Goal: Task Accomplishment & Management: Manage account settings

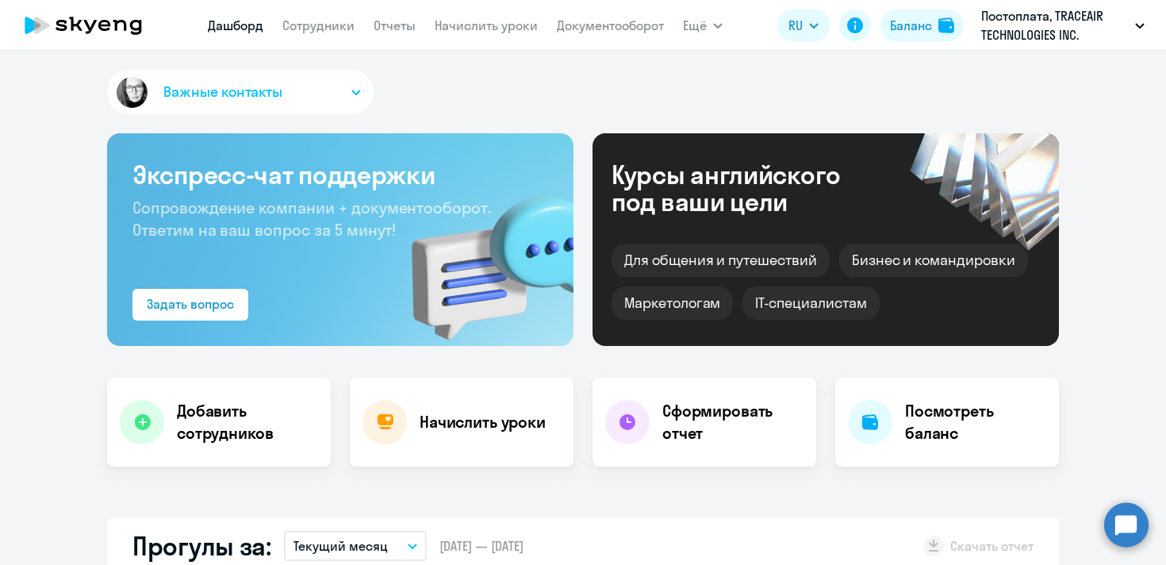
select select "30"
click at [319, 28] on link "Сотрудники" at bounding box center [318, 25] width 72 height 16
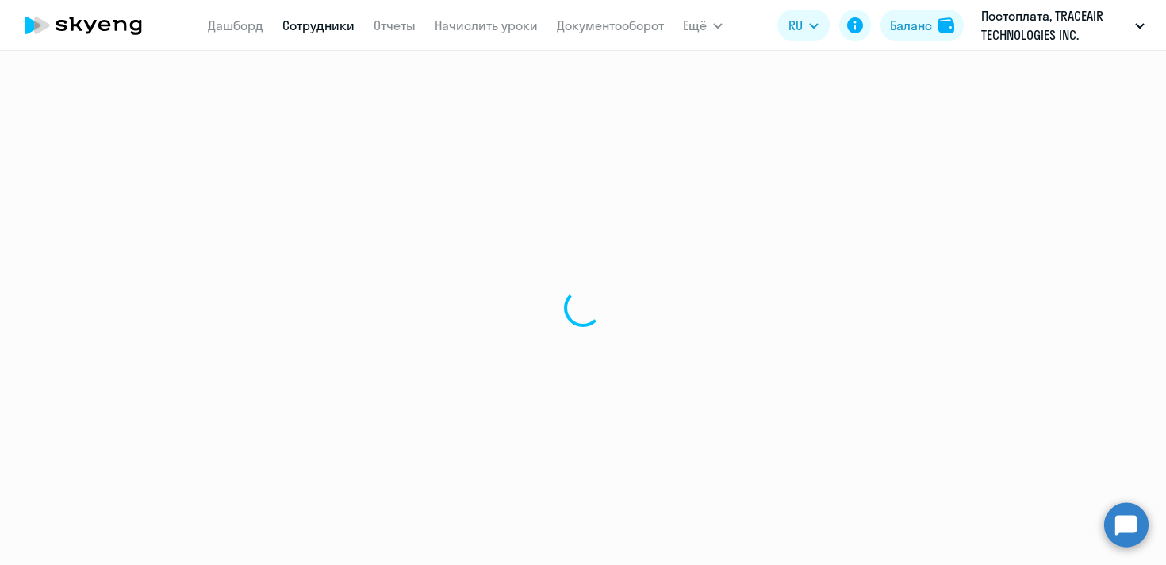
select select "30"
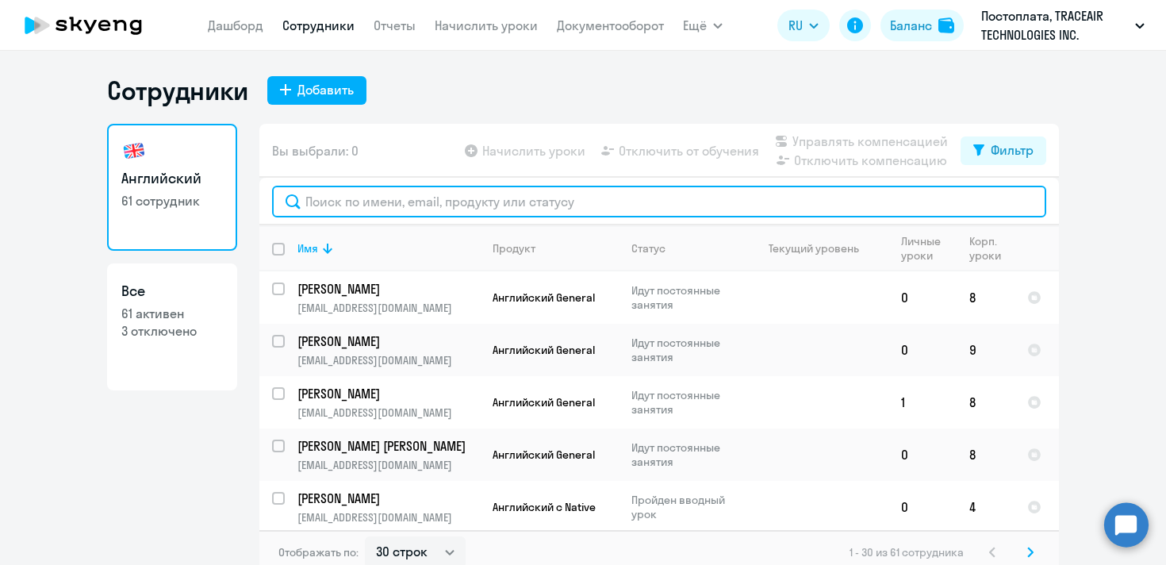
click at [438, 197] on input "text" at bounding box center [659, 202] width 774 height 32
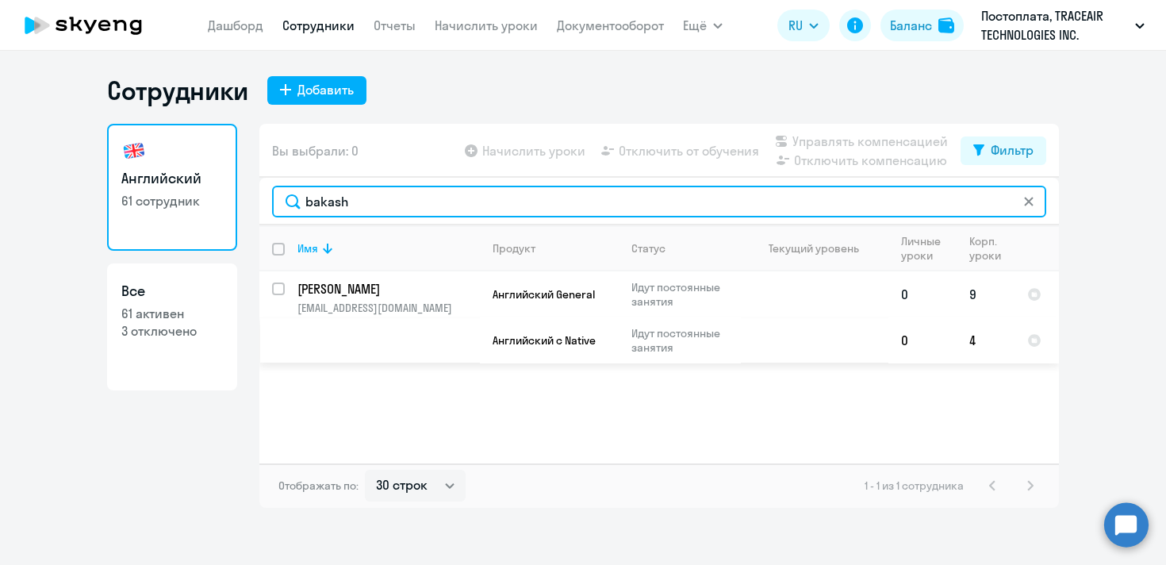
type input "bakash"
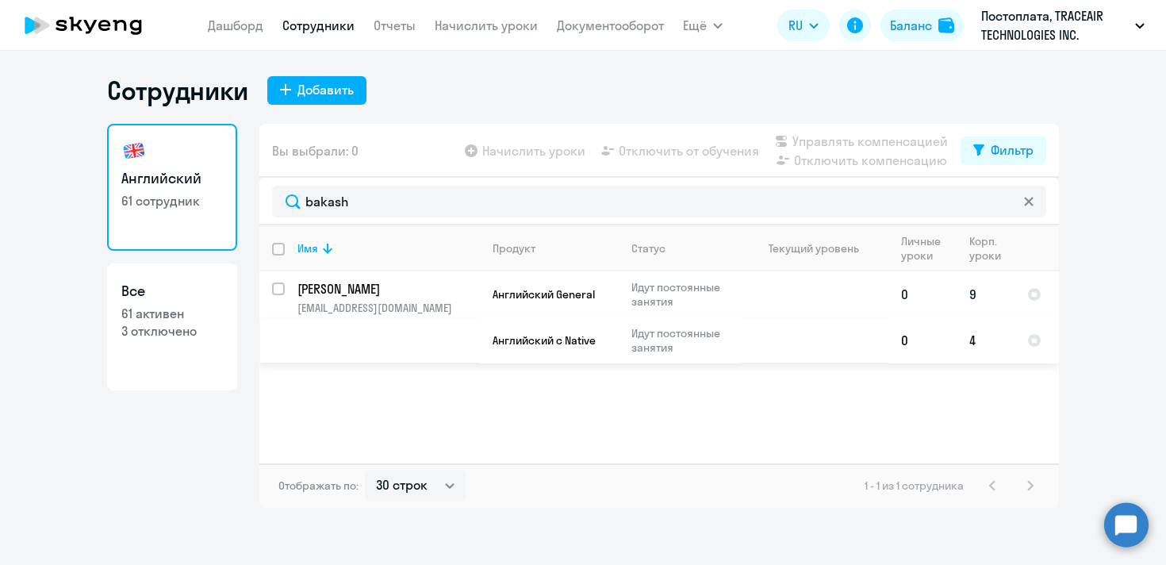
click at [579, 302] on td "Английский General" at bounding box center [549, 294] width 139 height 46
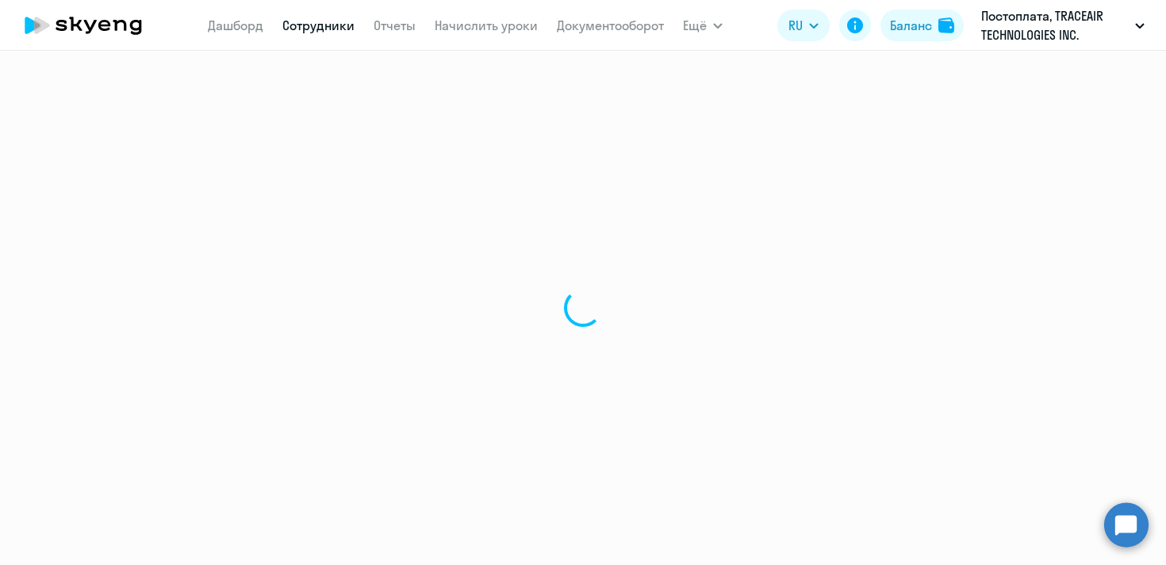
select select "english"
select select "30"
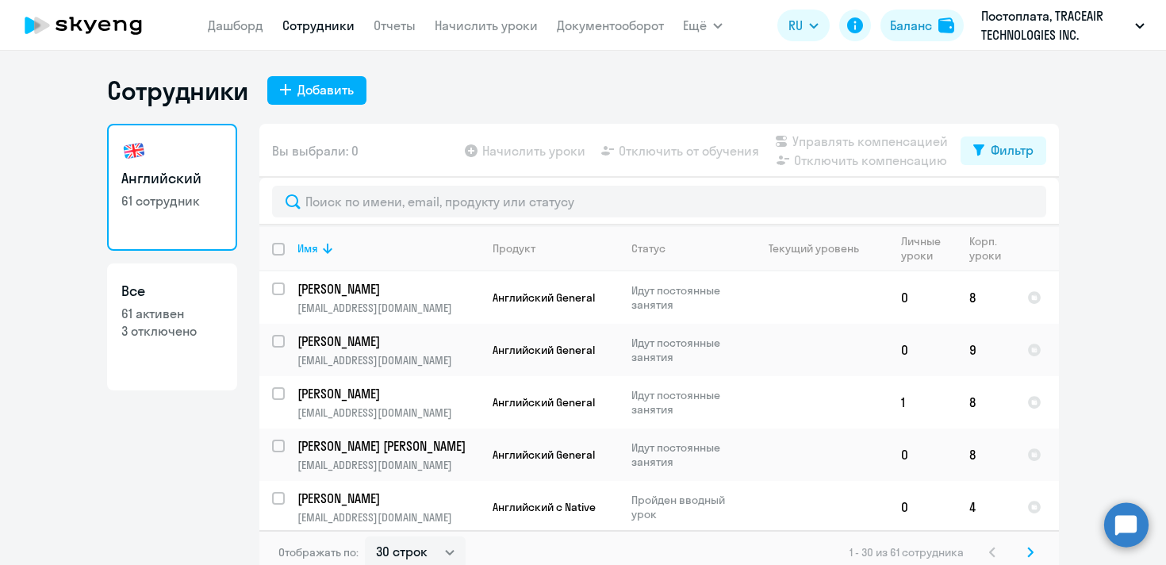
click at [858, 167] on app-table-action-button "Отключить компенсацию" at bounding box center [860, 160] width 176 height 19
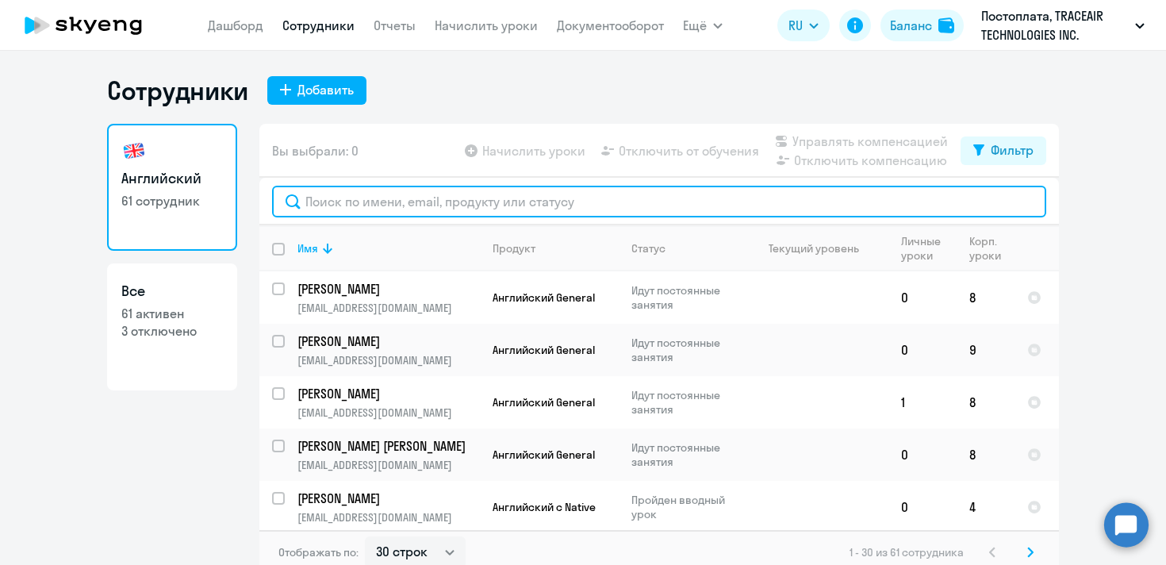
click at [733, 203] on input "text" at bounding box center [659, 202] width 774 height 32
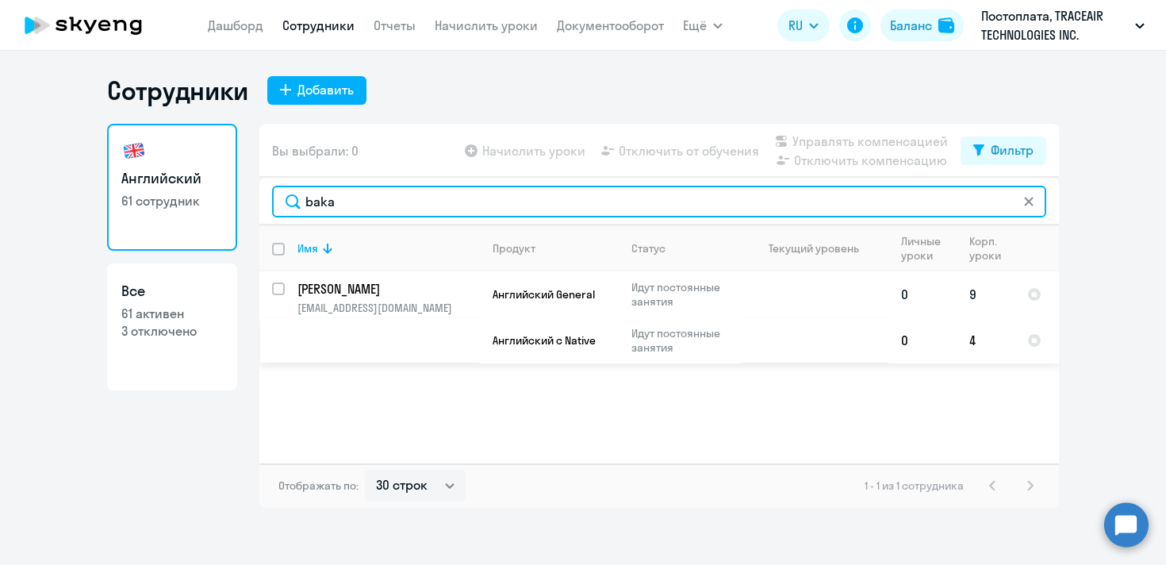
type input "baka"
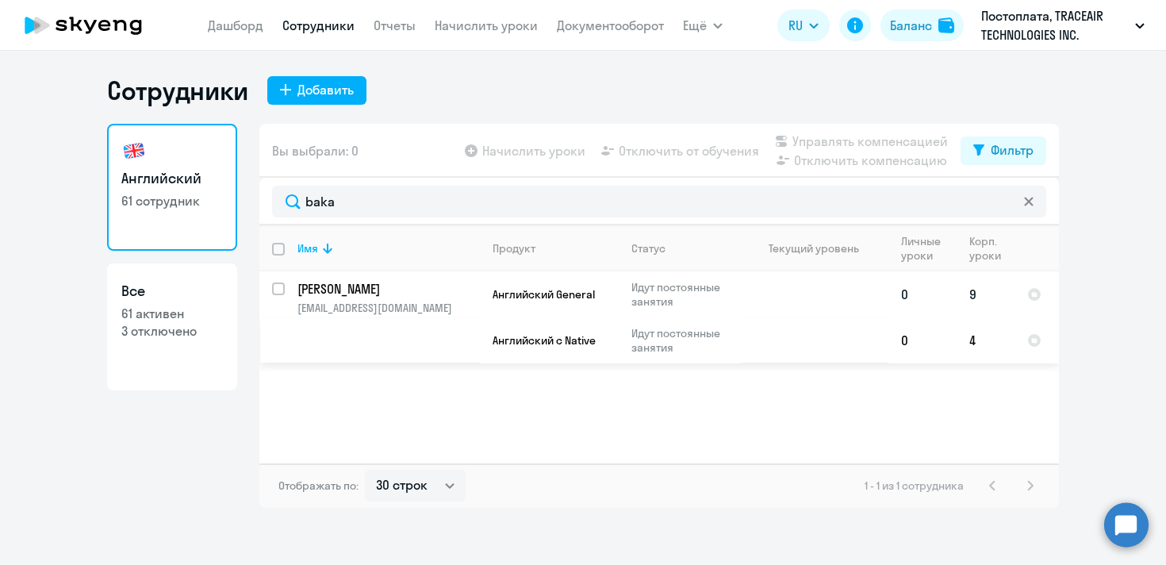
click at [282, 287] on input "select row 20177131" at bounding box center [288, 298] width 32 height 32
checkbox input "true"
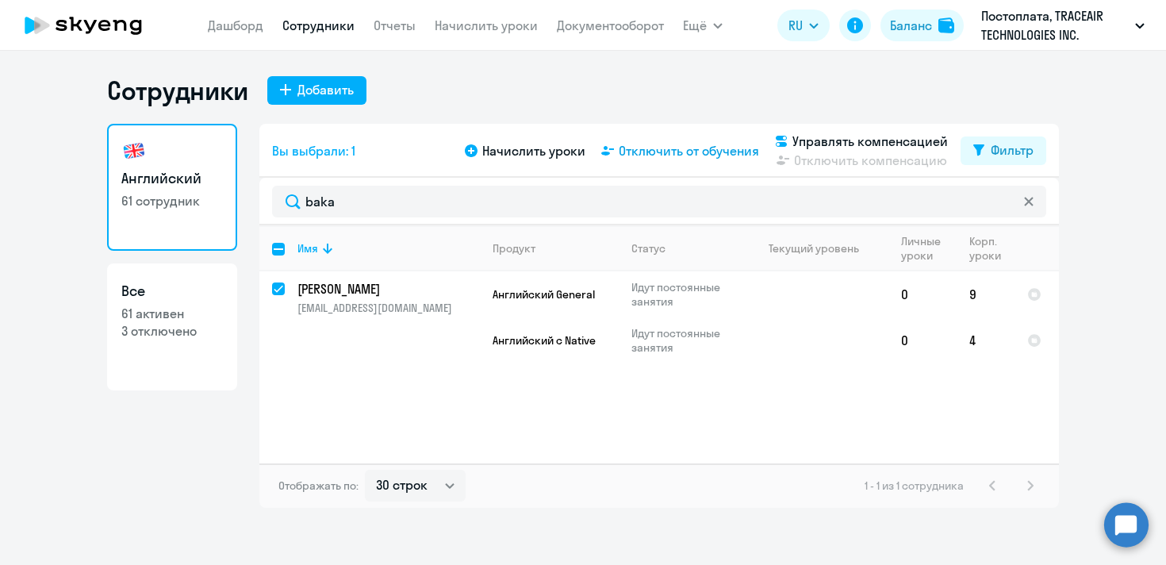
click at [728, 154] on span "Отключить от обучения" at bounding box center [689, 150] width 140 height 19
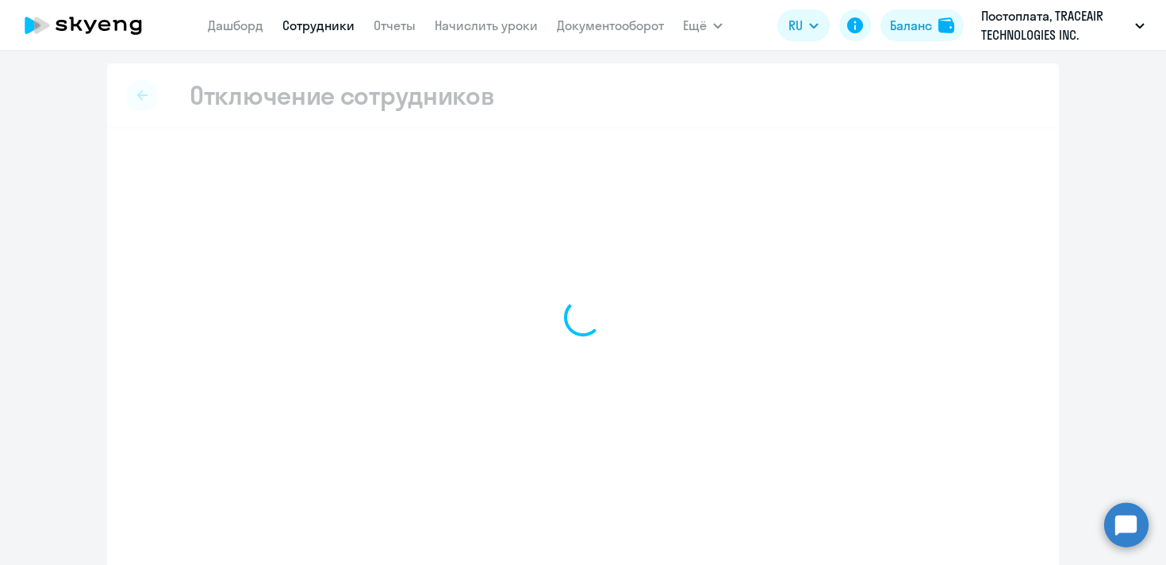
select select "all"
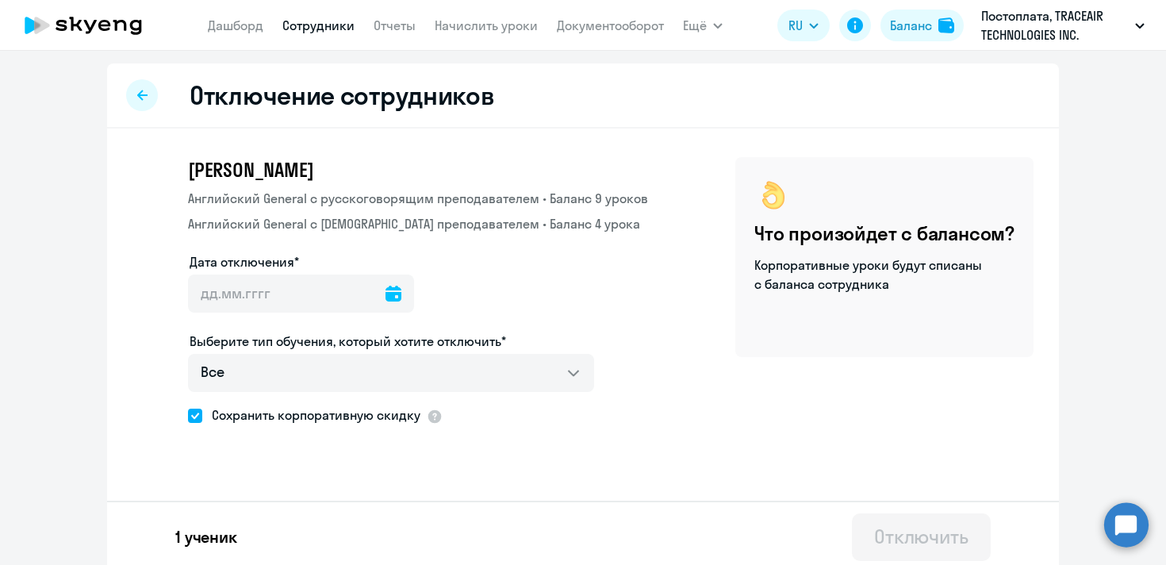
click at [385, 286] on icon at bounding box center [393, 294] width 16 height 16
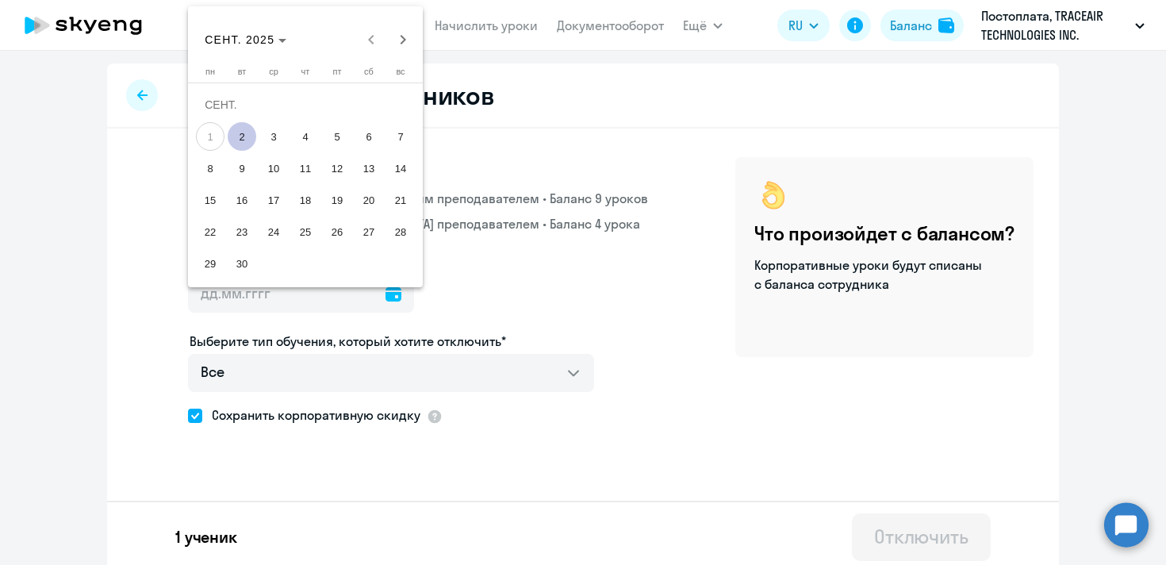
click at [236, 133] on span "2" at bounding box center [242, 136] width 29 height 29
type input "[DATE]"
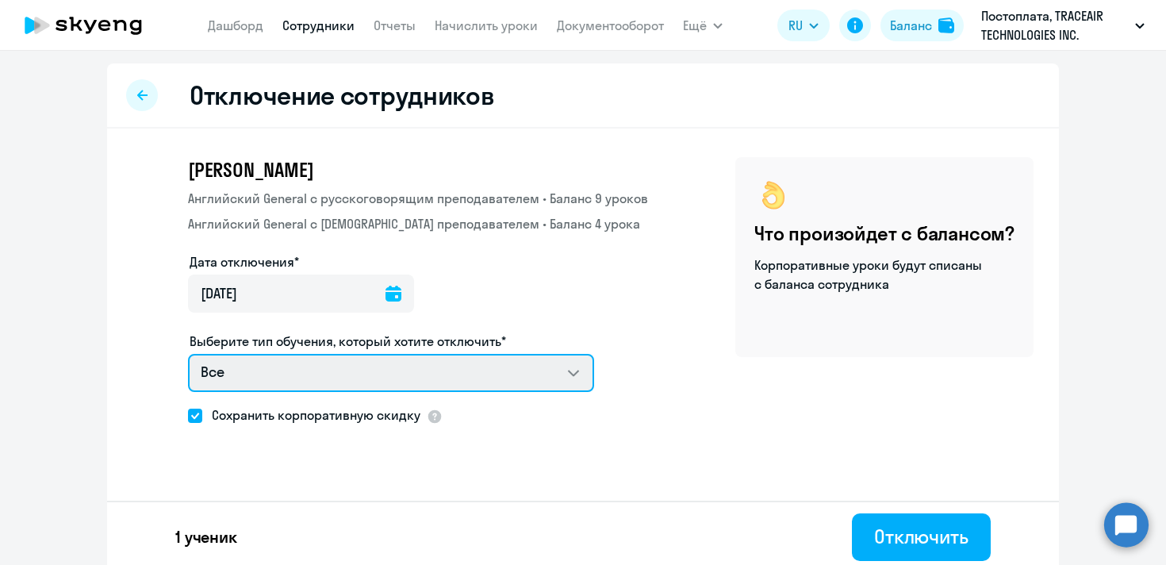
click at [580, 378] on select "Все Английский General с [DEMOGRAPHIC_DATA] преподавателем Английский General с…" at bounding box center [391, 373] width 406 height 38
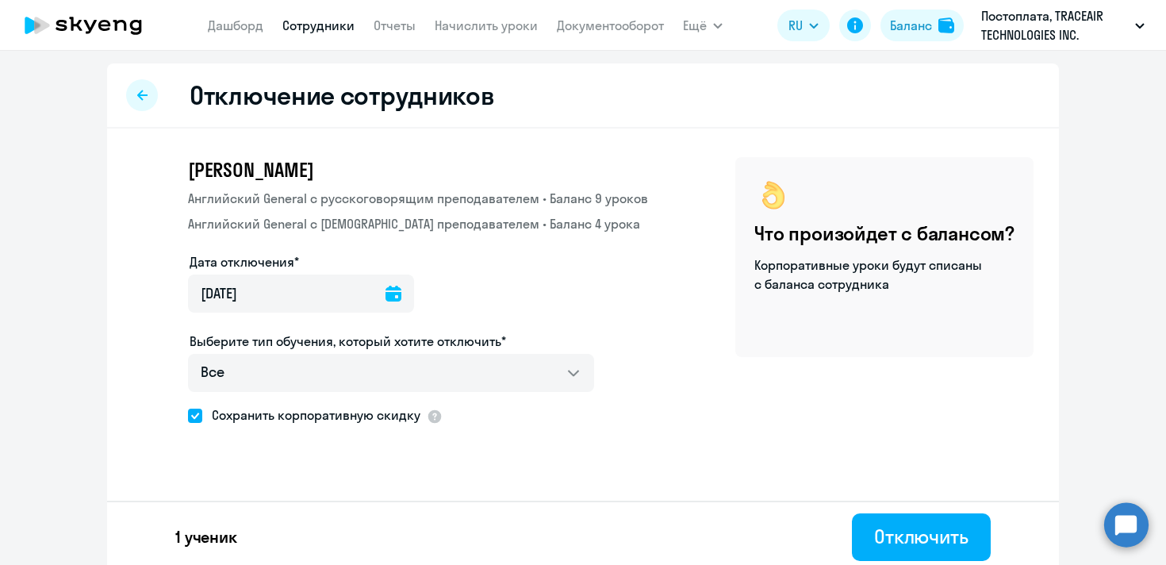
click at [200, 416] on span at bounding box center [195, 415] width 14 height 14
click at [188, 416] on input "Сохранить корпоративную скидку" at bounding box center [187, 415] width 1 height 1
checkbox input "false"
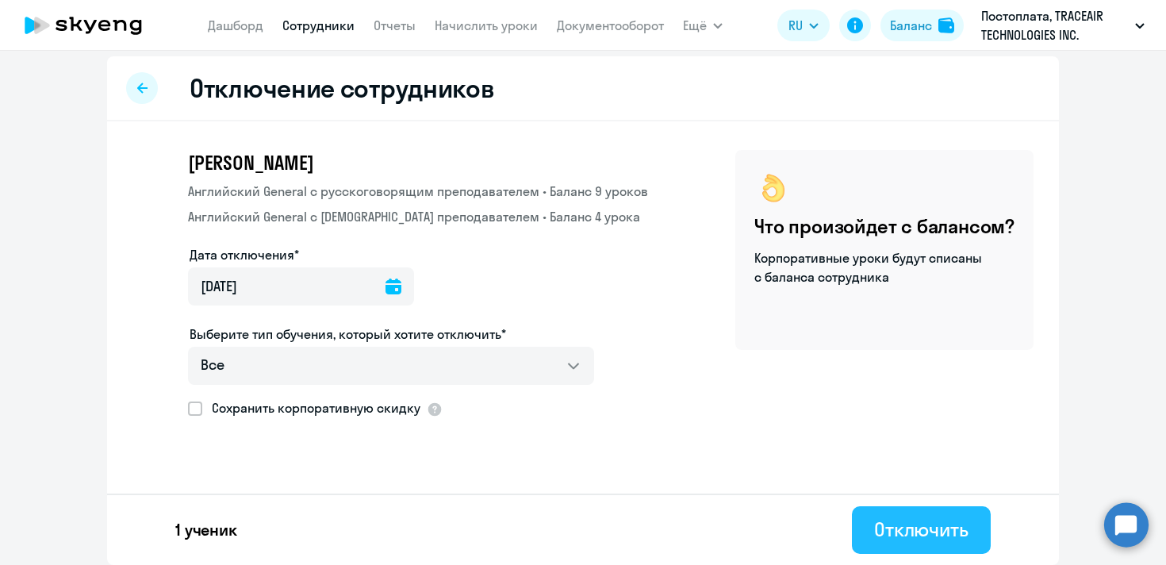
click at [903, 529] on div "Отключить" at bounding box center [921, 528] width 94 height 25
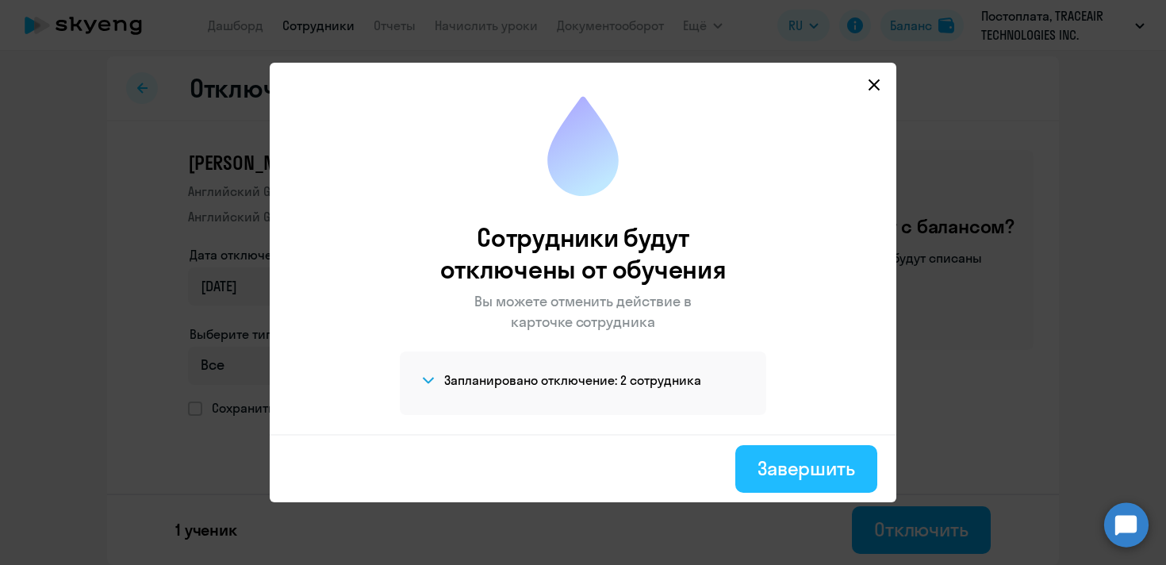
click at [807, 475] on div "Завершить" at bounding box center [806, 467] width 98 height 25
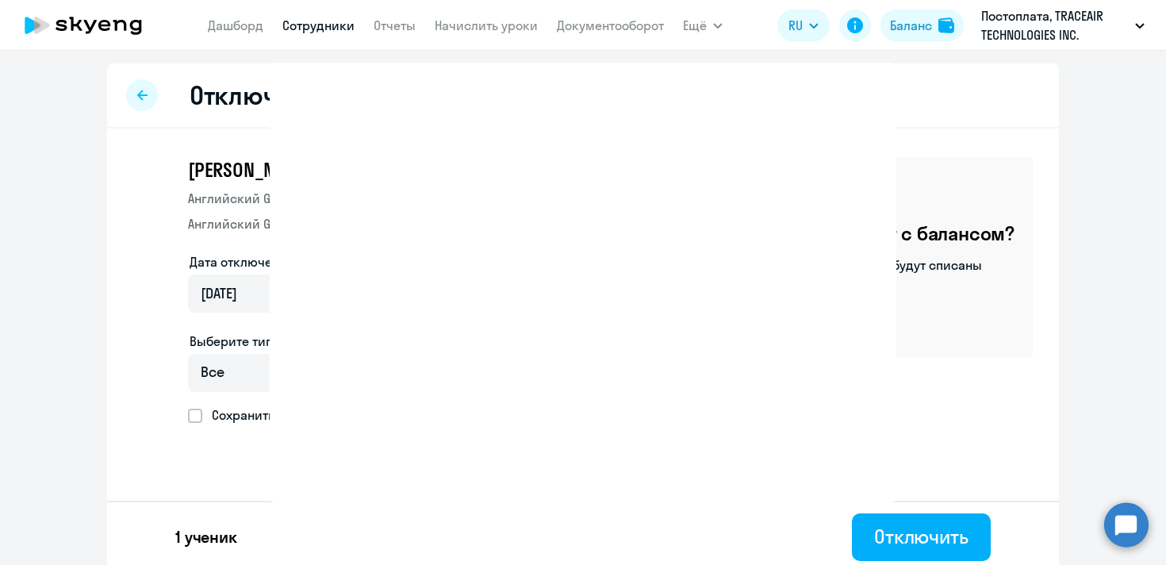
select select "30"
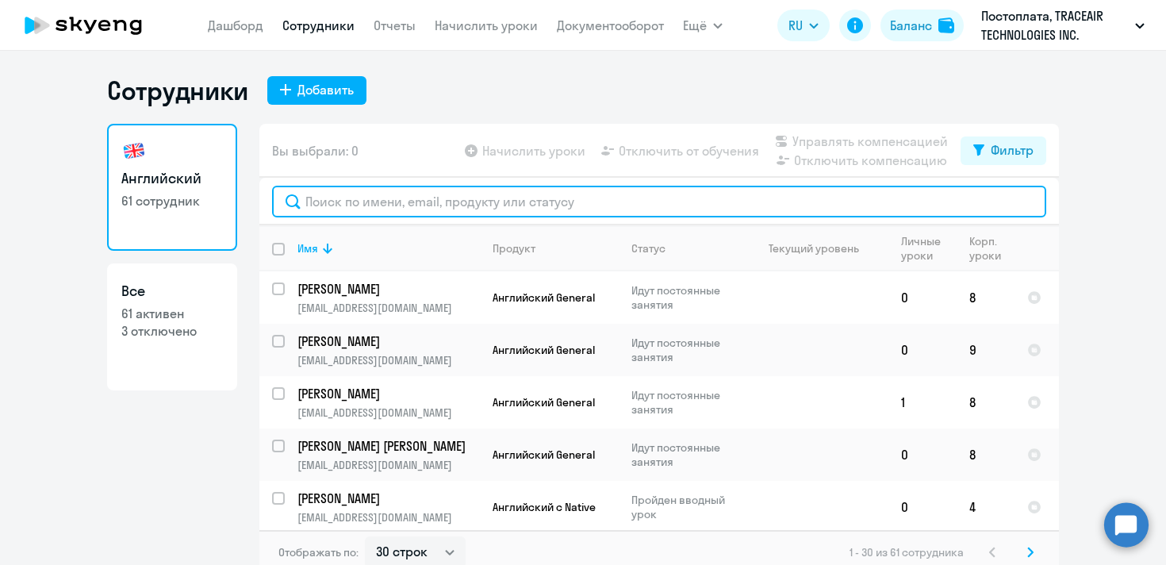
click at [632, 210] on input "text" at bounding box center [659, 202] width 774 height 32
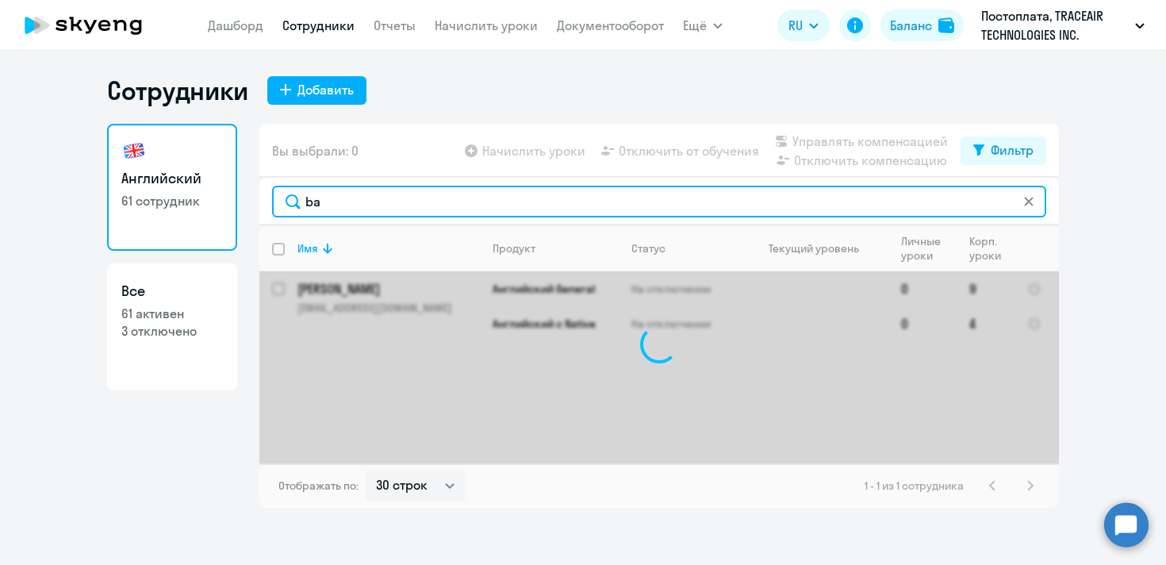
type input "b"
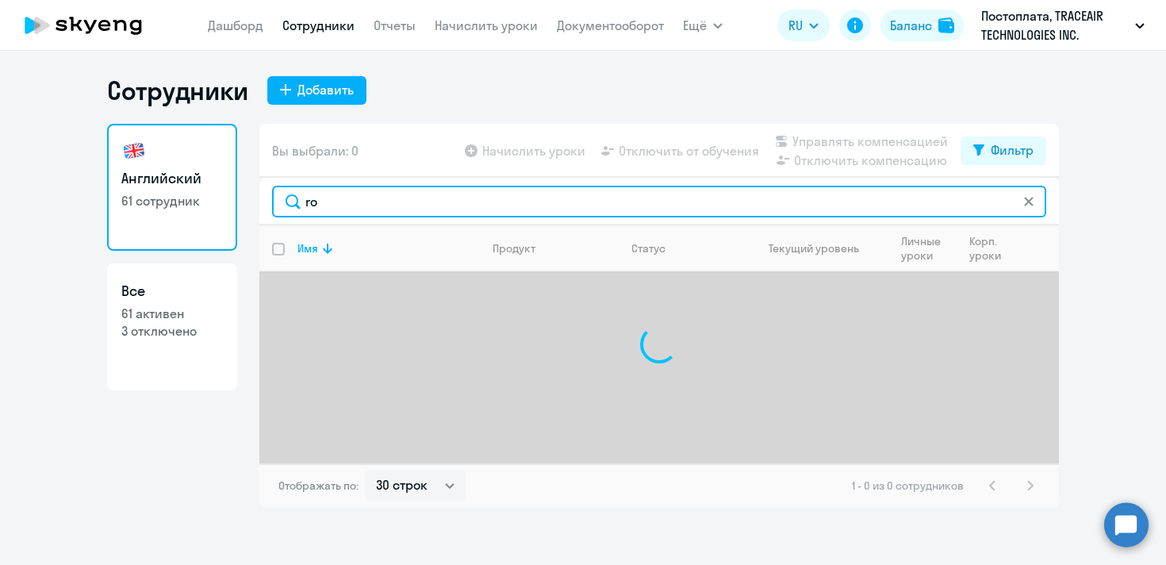
type input "r"
type input "v"
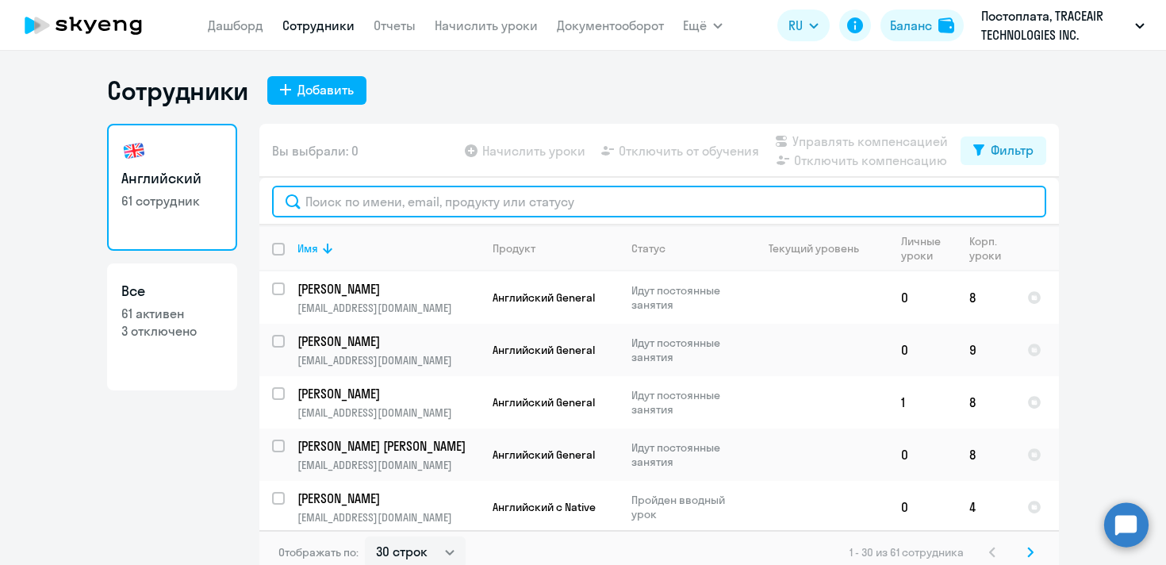
click at [683, 206] on input "text" at bounding box center [659, 202] width 774 height 32
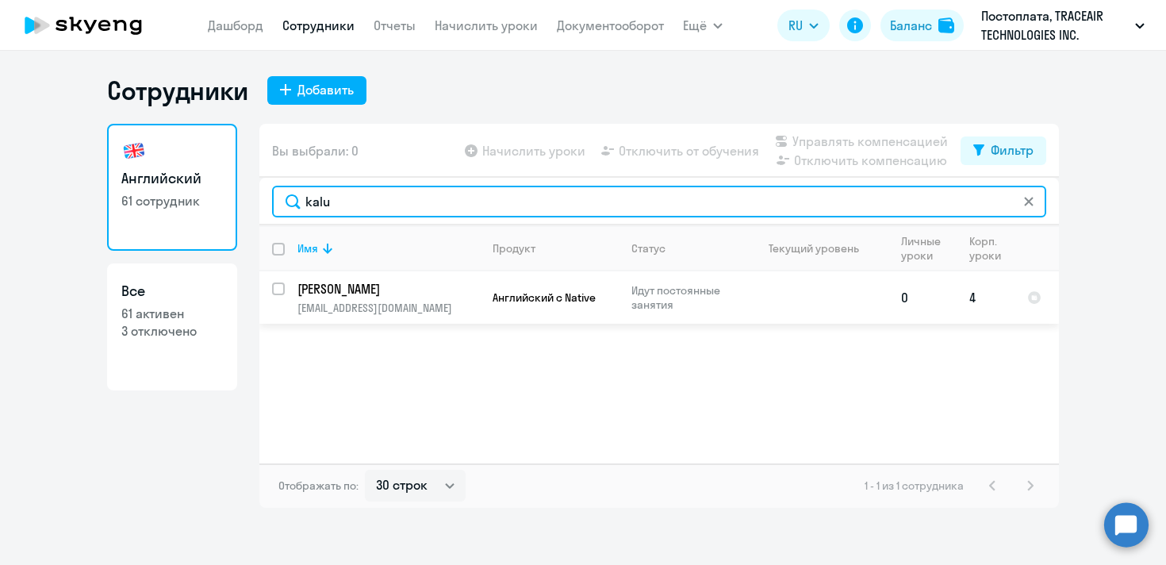
type input "kalu"
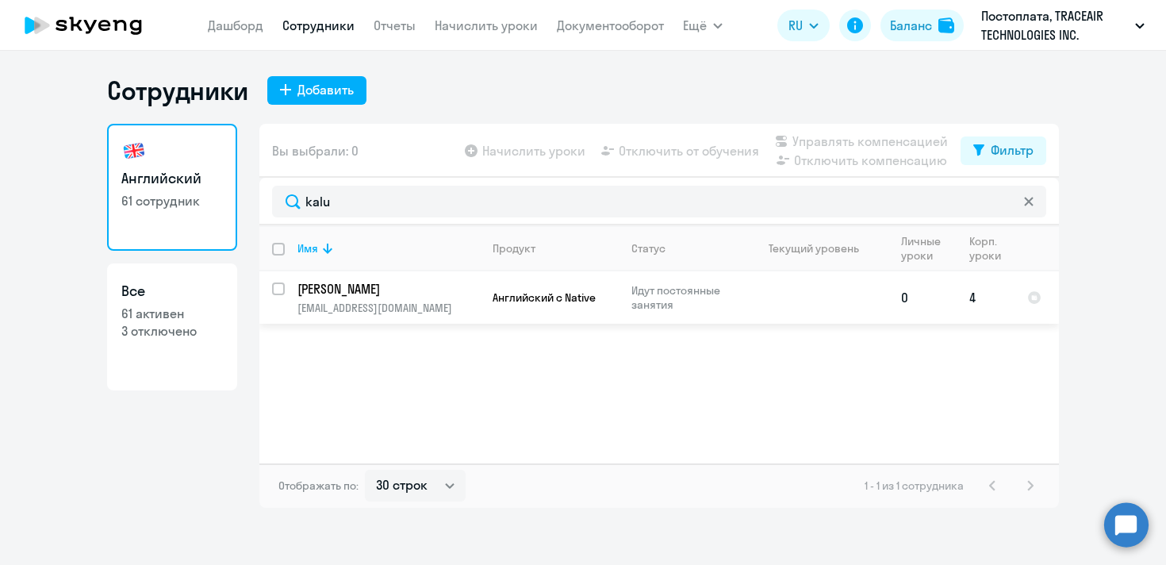
click at [661, 302] on p "Идут постоянные занятия" at bounding box center [685, 297] width 109 height 29
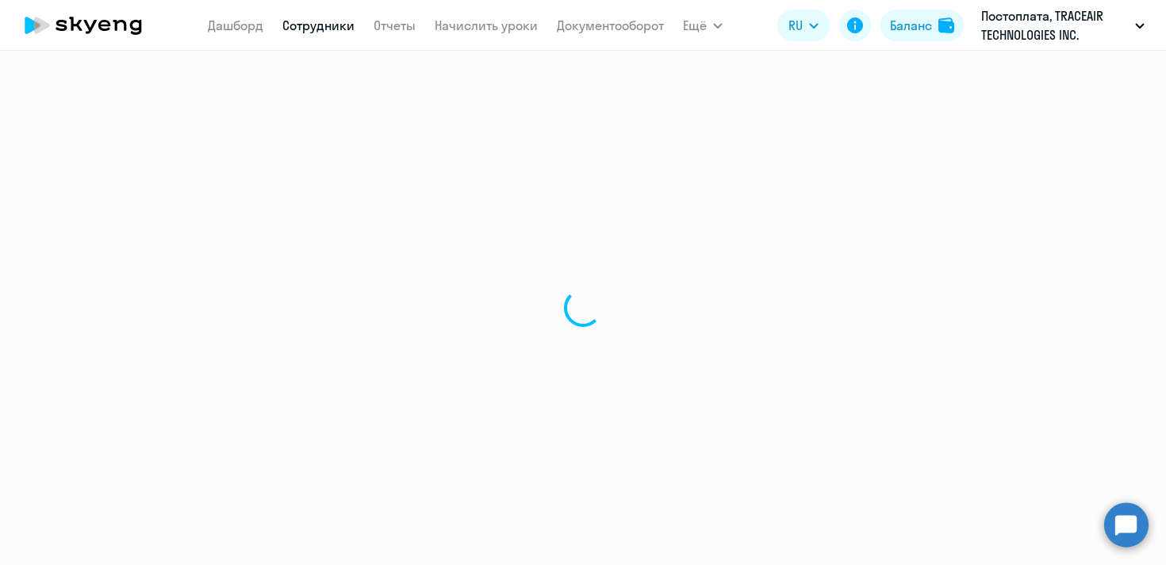
select select "english"
select select "30"
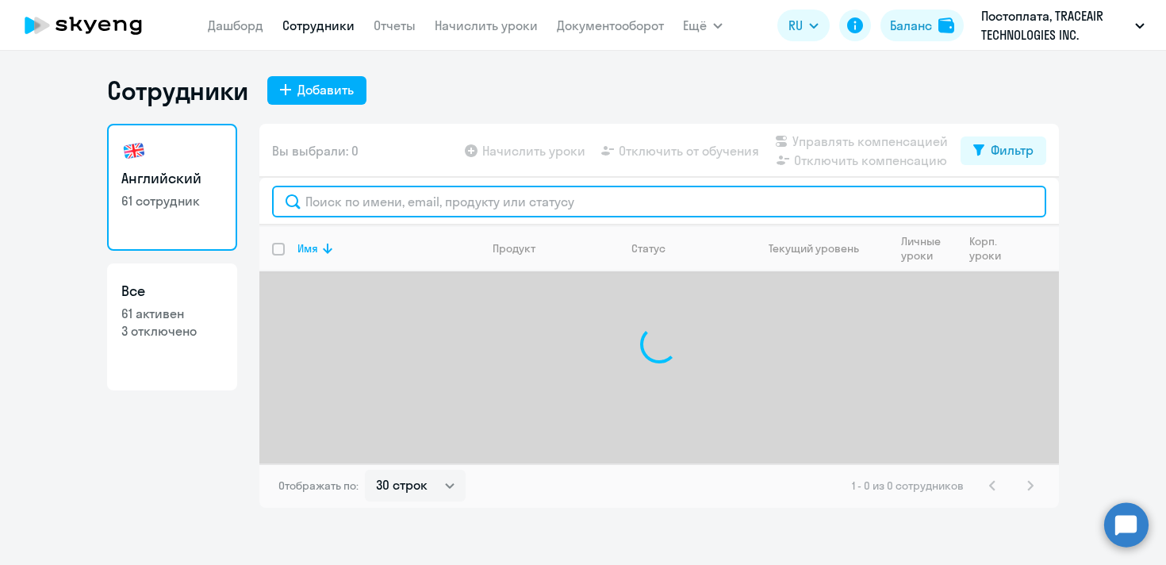
click at [443, 209] on input "text" at bounding box center [659, 202] width 774 height 32
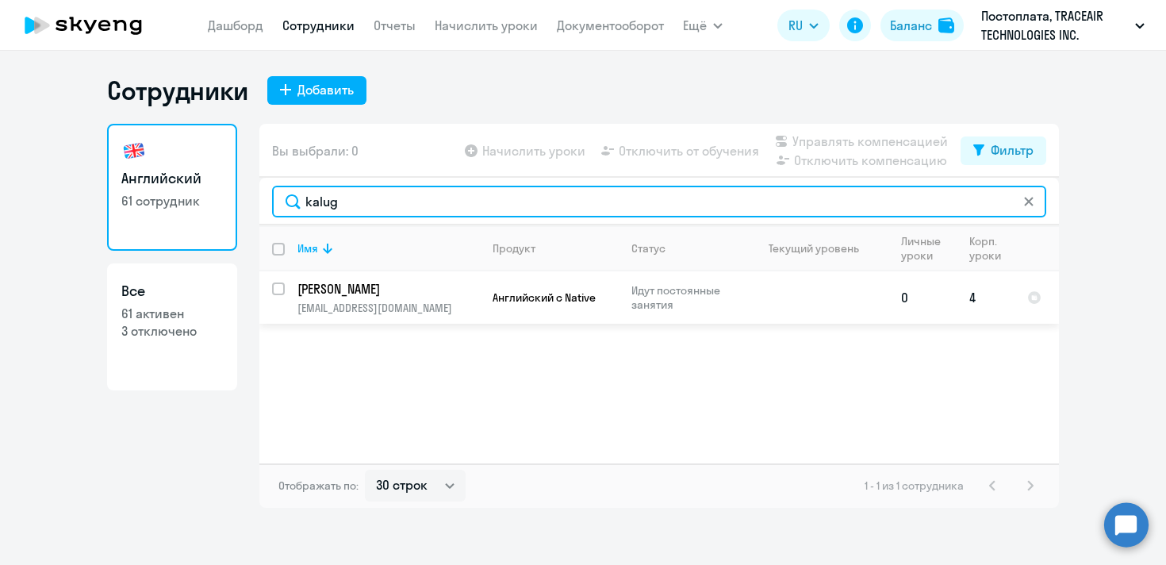
type input "kalug"
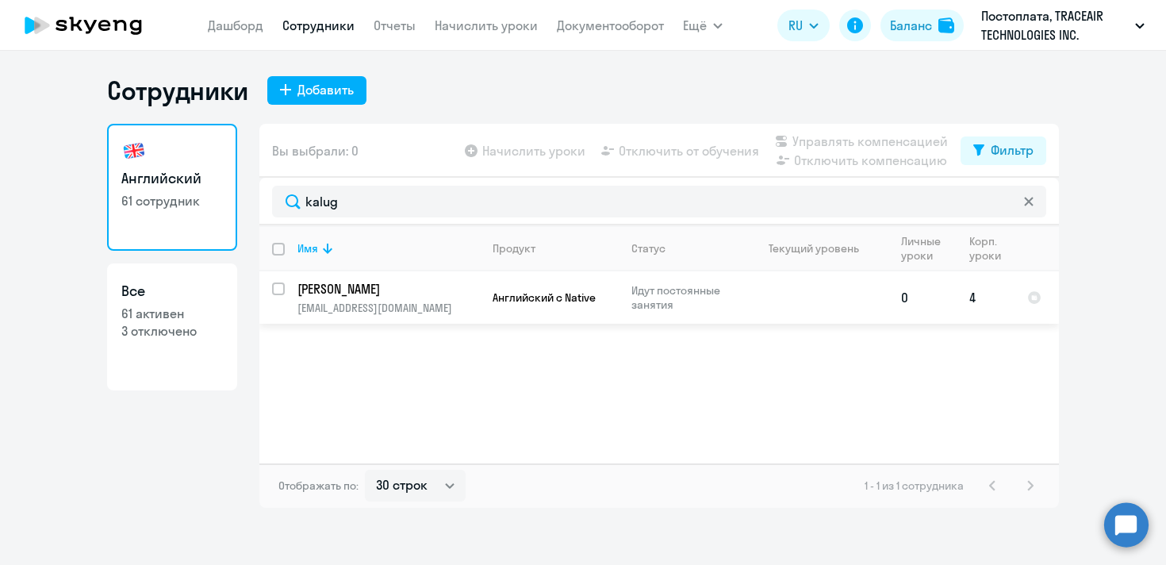
click at [642, 307] on p "Идут постоянные занятия" at bounding box center [685, 297] width 109 height 29
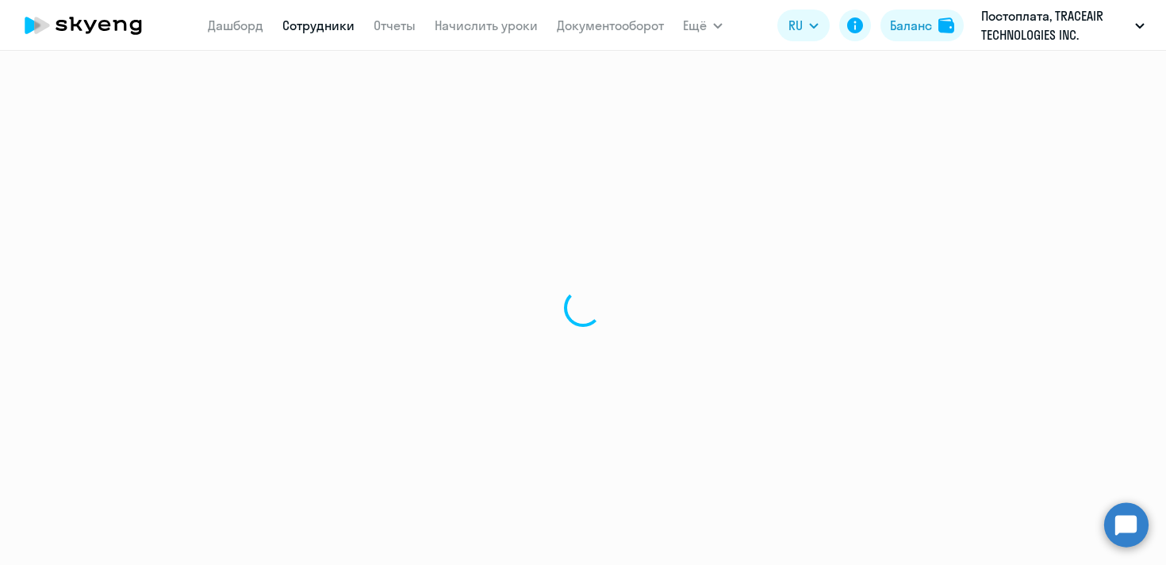
select select "english"
select select "30"
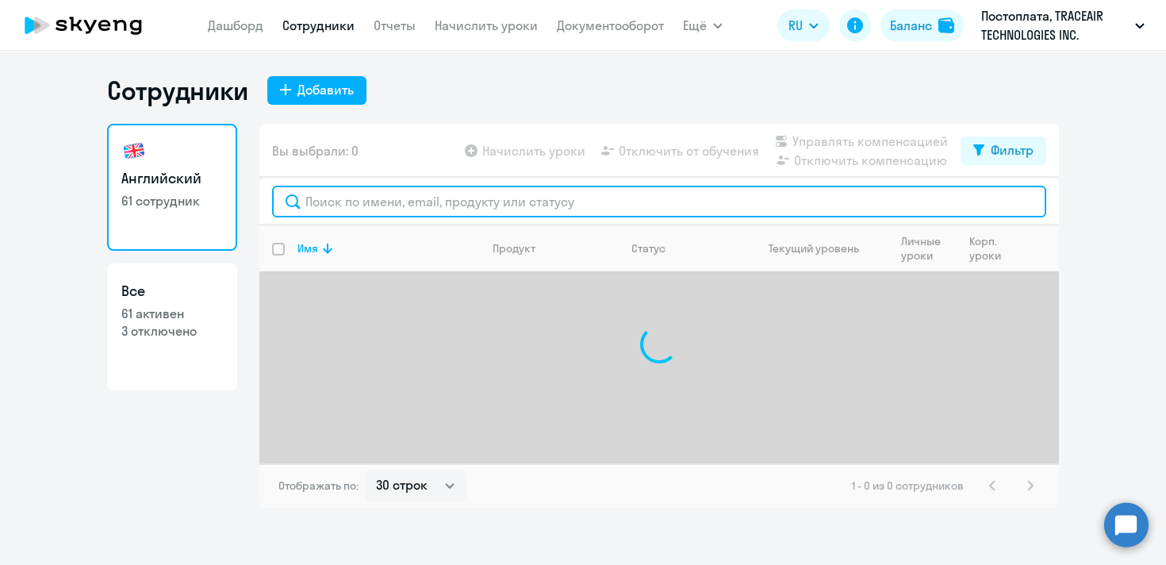
click at [401, 205] on input "text" at bounding box center [659, 202] width 774 height 32
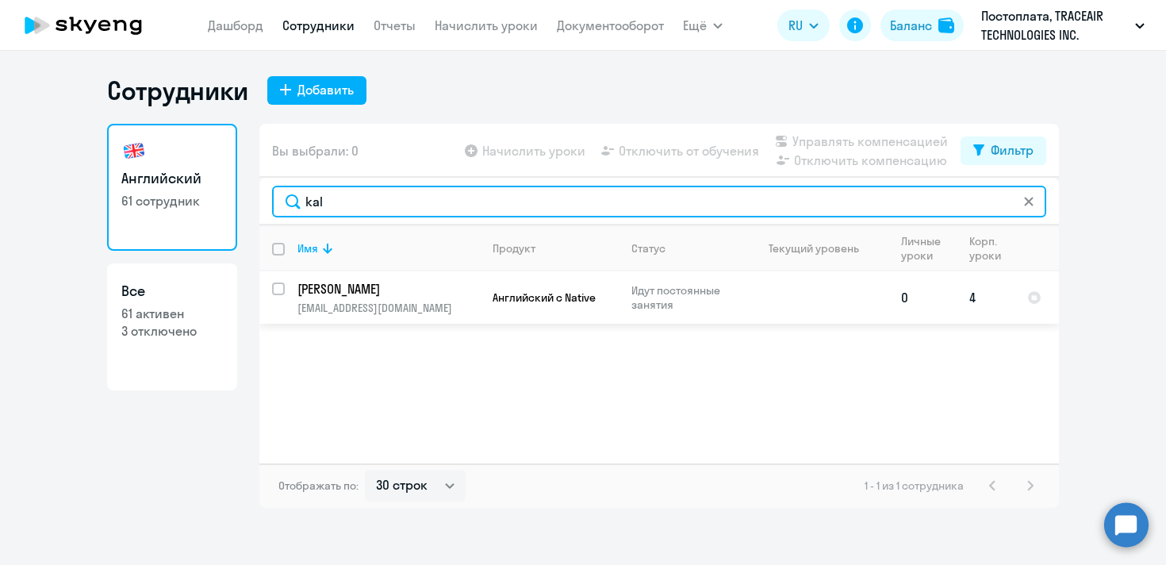
type input "kal"
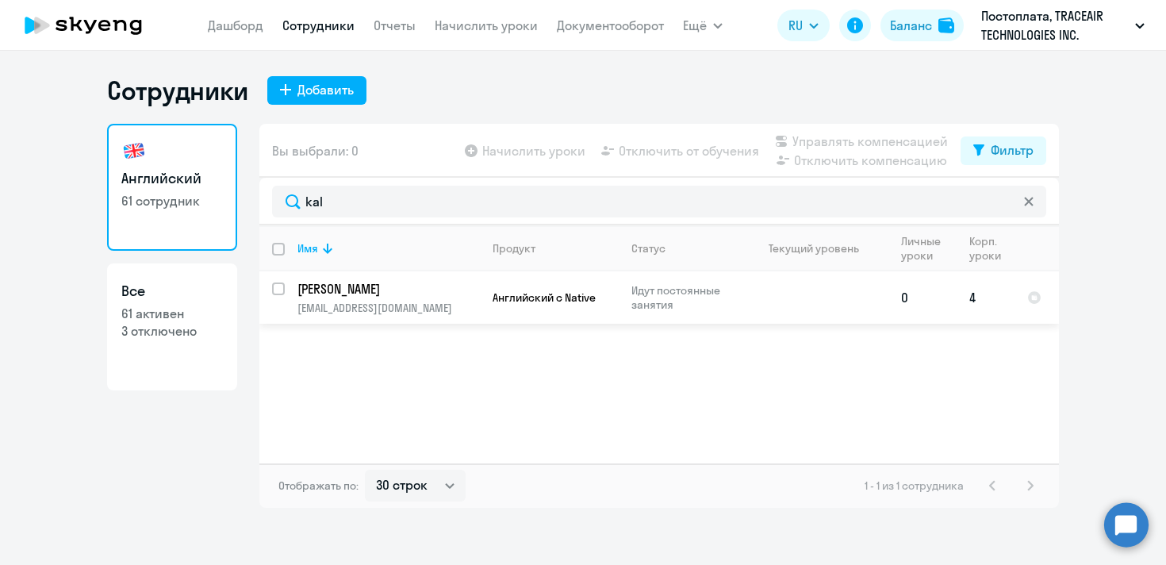
click at [282, 286] on input "select row 39780657" at bounding box center [288, 298] width 32 height 32
checkbox input "true"
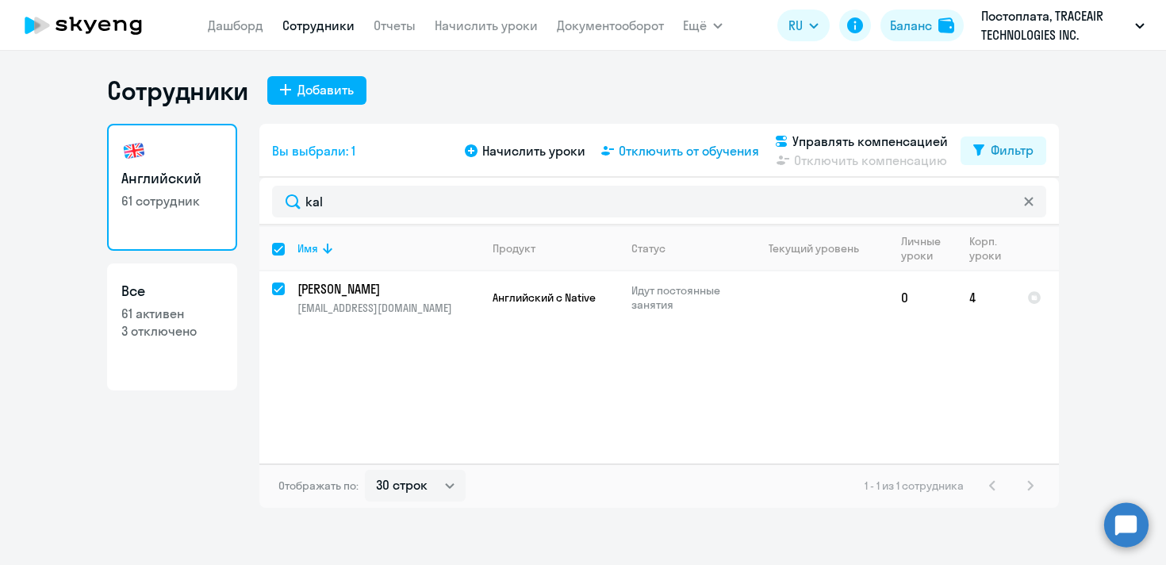
click at [722, 149] on span "Отключить от обучения" at bounding box center [689, 150] width 140 height 19
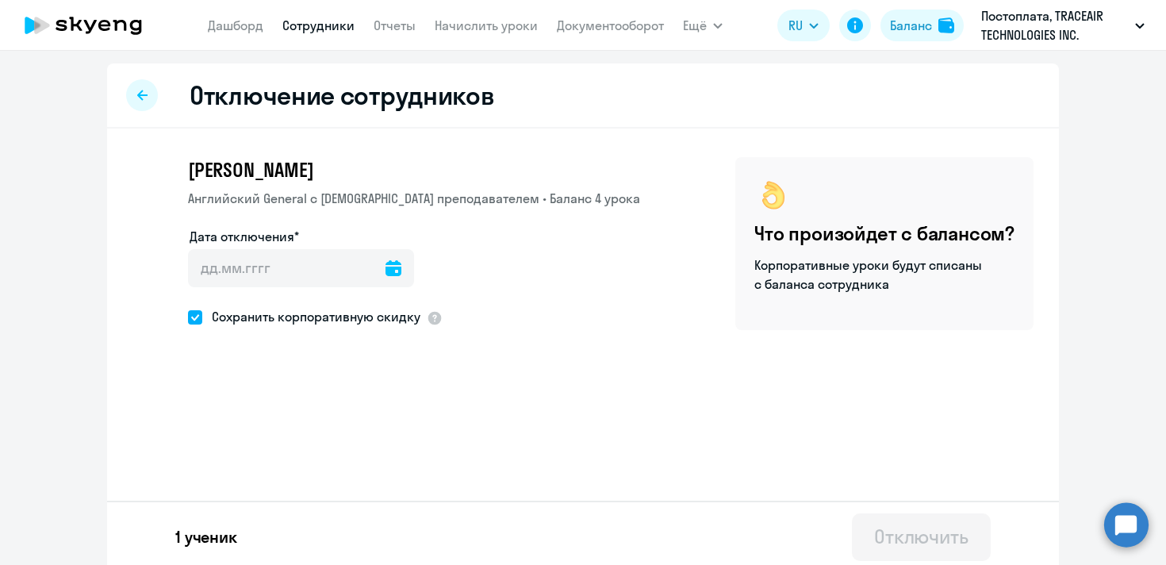
click at [197, 318] on span at bounding box center [195, 317] width 14 height 14
click at [188, 317] on input "Сохранить корпоративную скидку" at bounding box center [187, 316] width 1 height 1
checkbox input "false"
click at [385, 269] on icon at bounding box center [393, 268] width 16 height 16
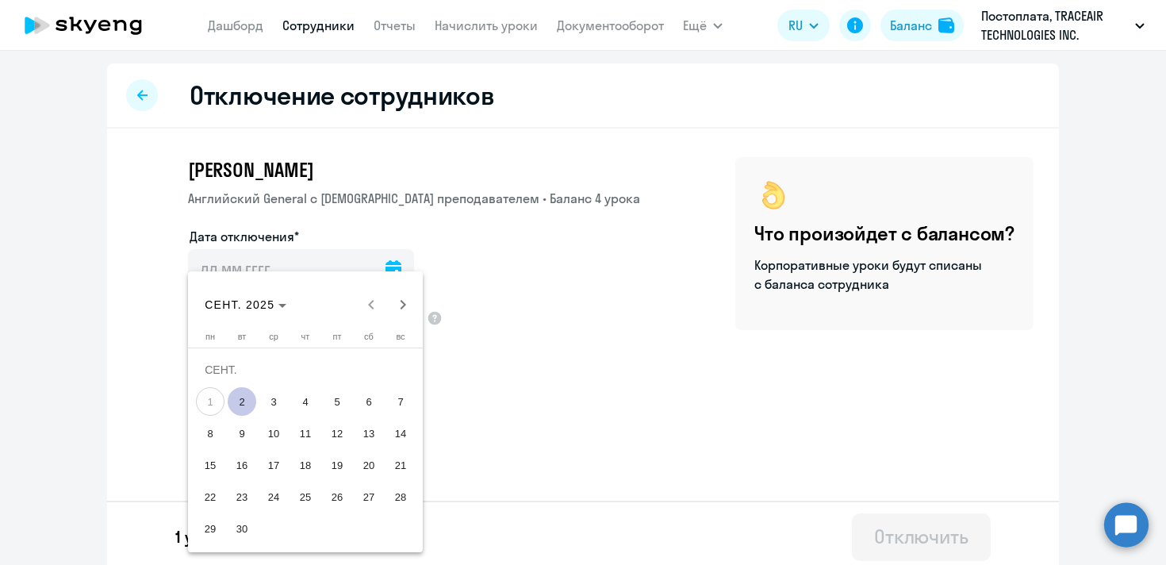
click at [236, 401] on span "2" at bounding box center [242, 401] width 29 height 29
type input "[DATE]"
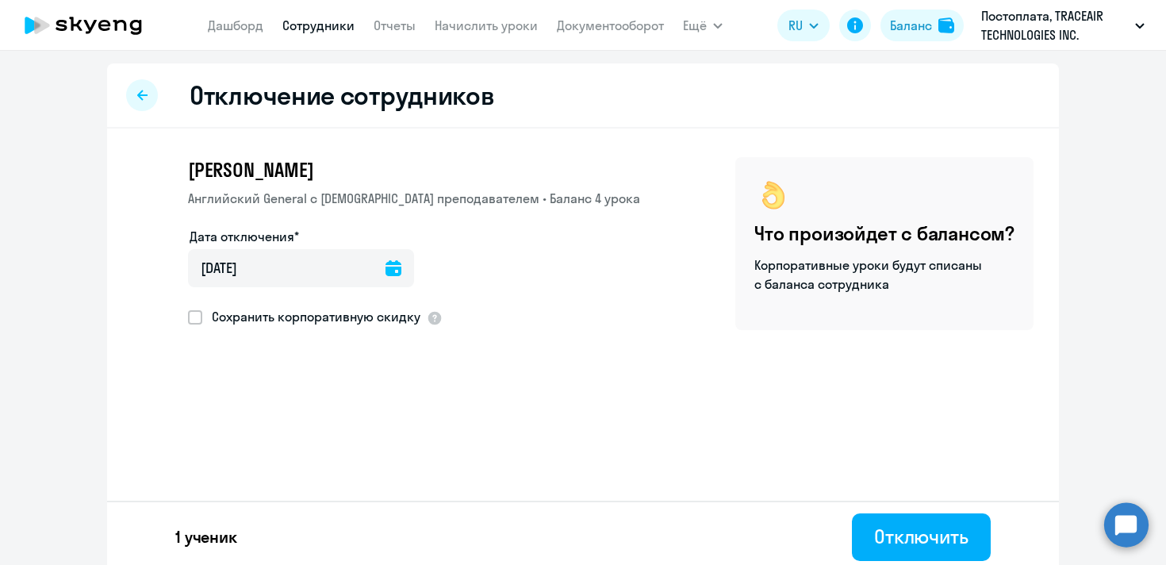
scroll to position [7, 0]
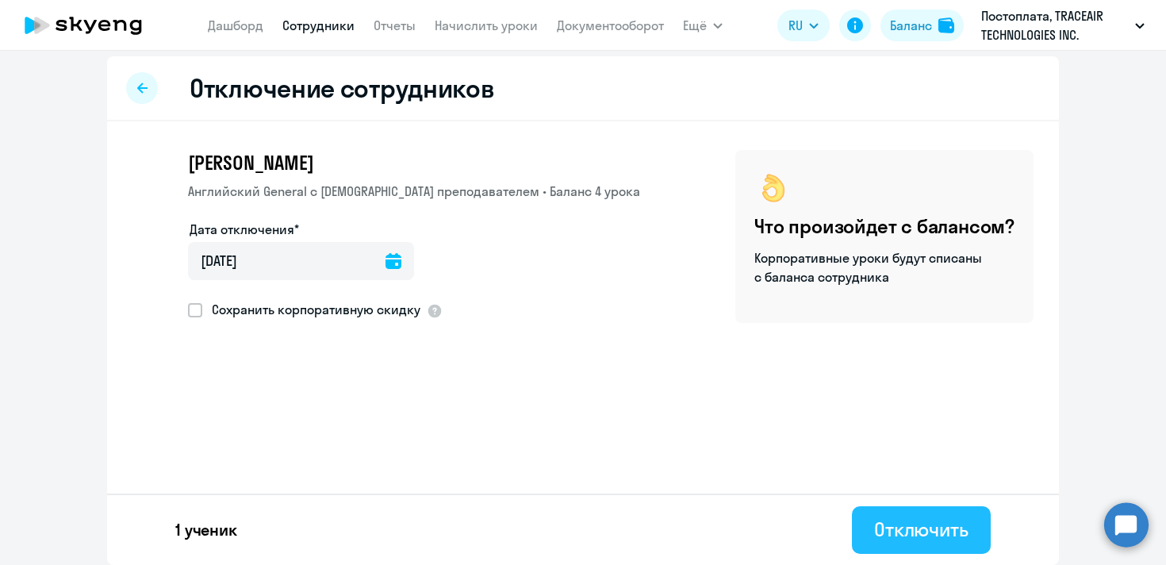
click at [887, 527] on div "Отключить" at bounding box center [921, 528] width 94 height 25
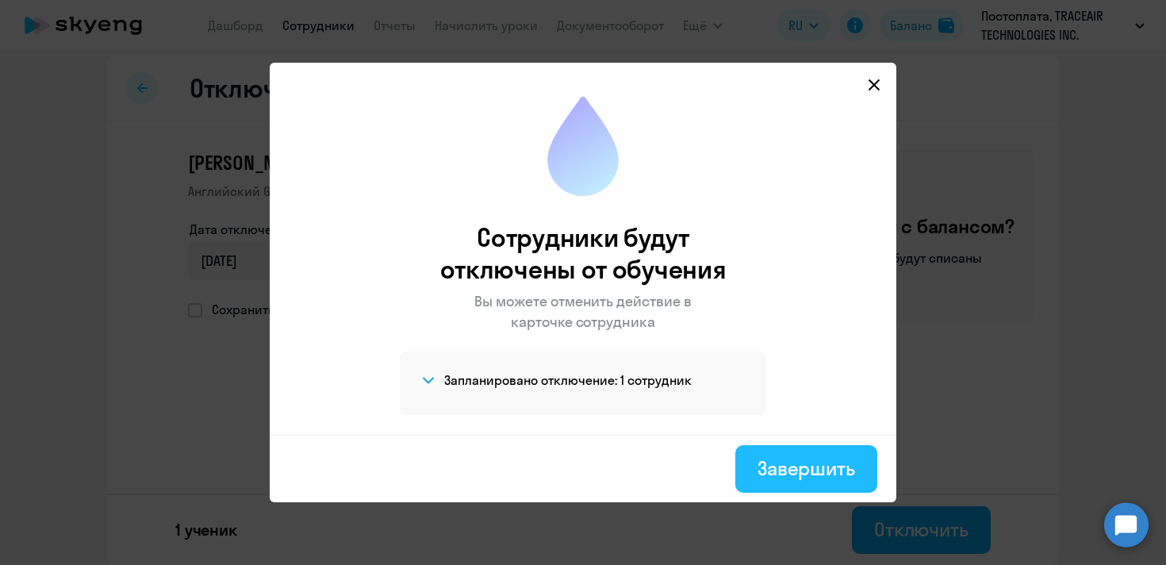
click at [778, 470] on div "Завершить" at bounding box center [806, 467] width 98 height 25
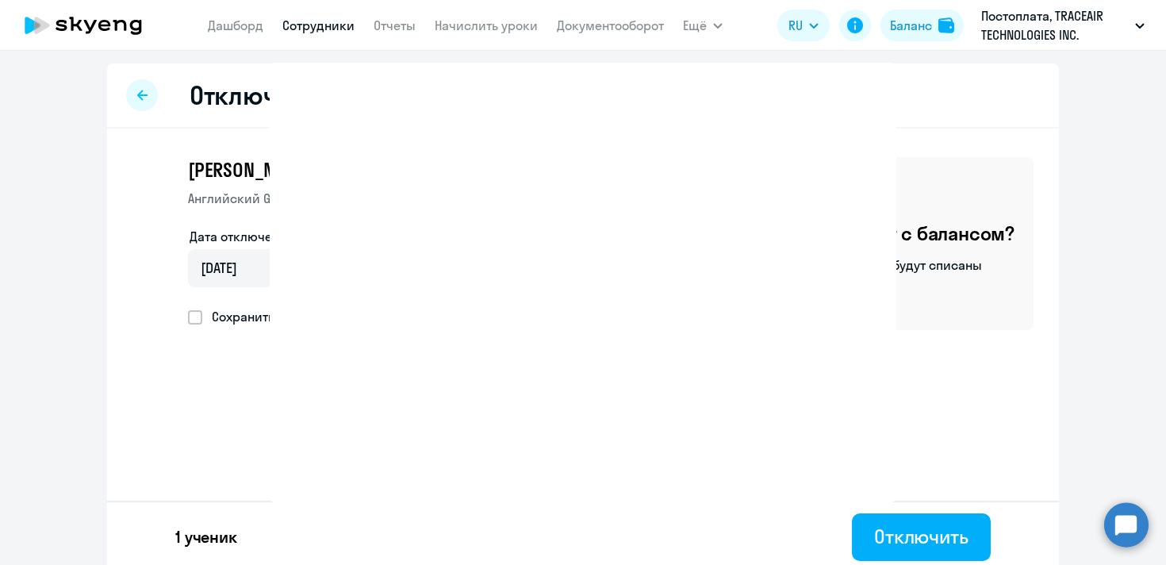
select select "30"
